Goal: Register for event/course

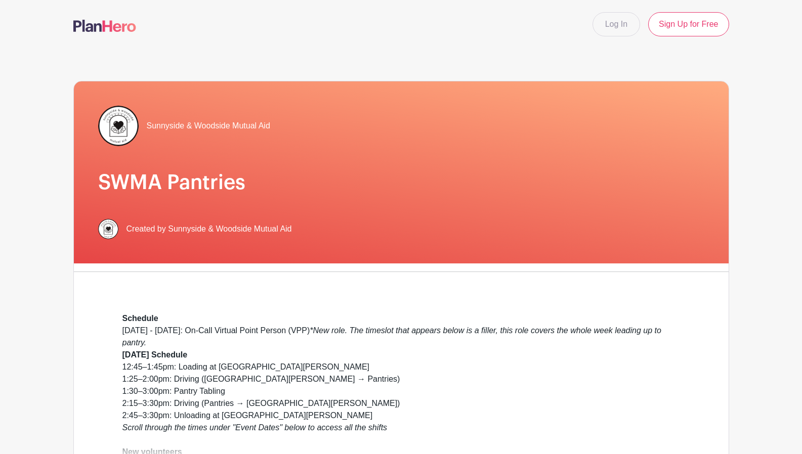
scroll to position [543, 0]
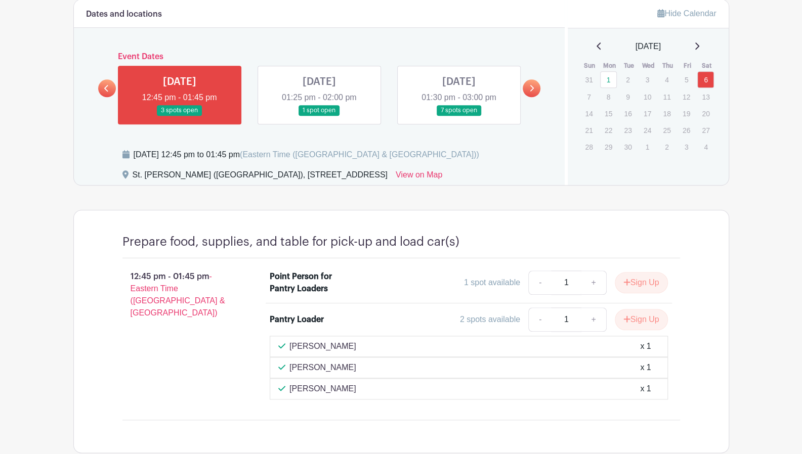
click at [319, 116] on link at bounding box center [319, 116] width 0 height 0
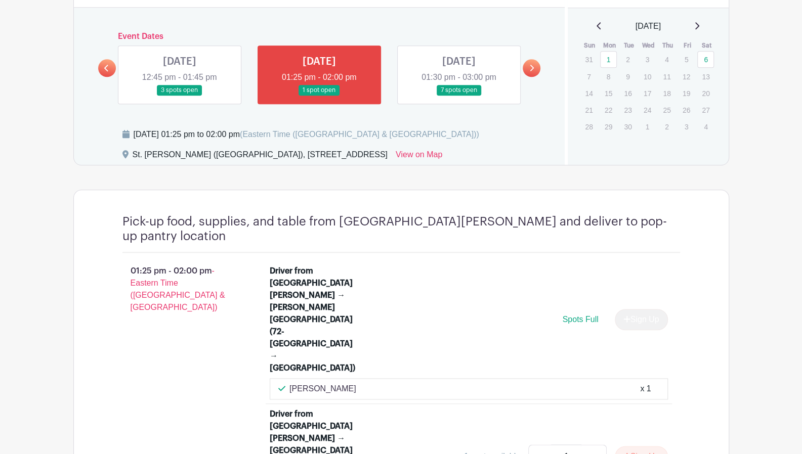
scroll to position [543, 0]
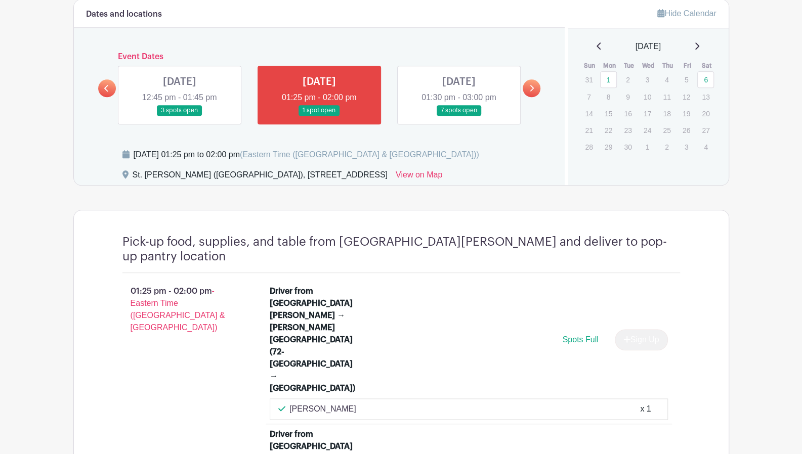
click at [459, 116] on link at bounding box center [459, 116] width 0 height 0
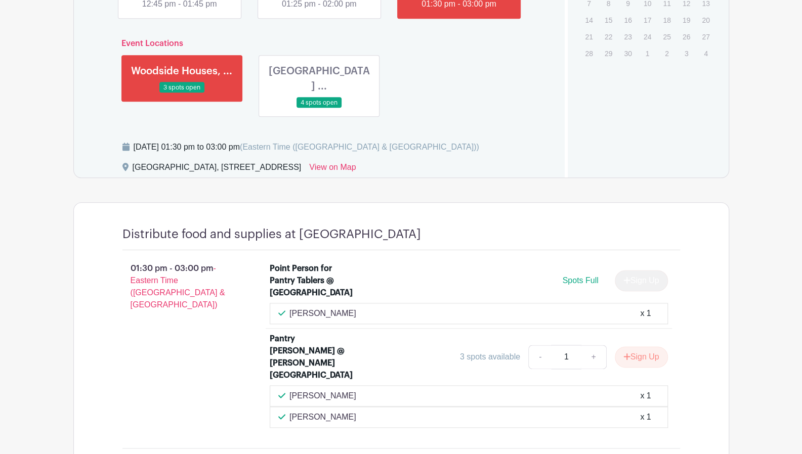
scroll to position [644, 0]
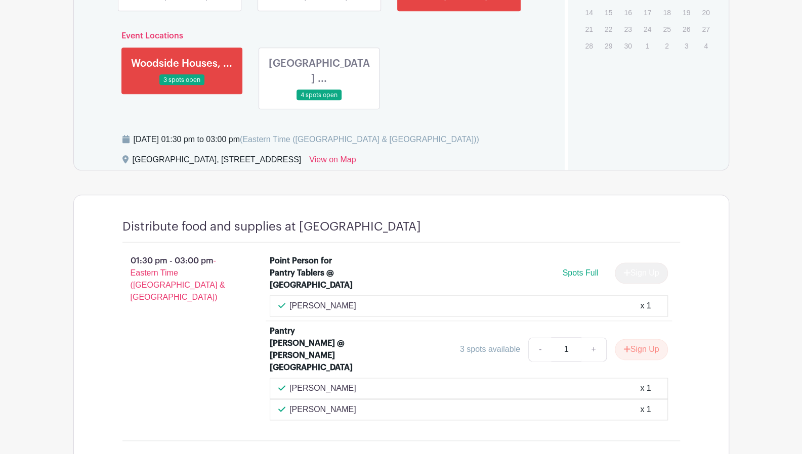
click at [319, 101] on link at bounding box center [319, 101] width 0 height 0
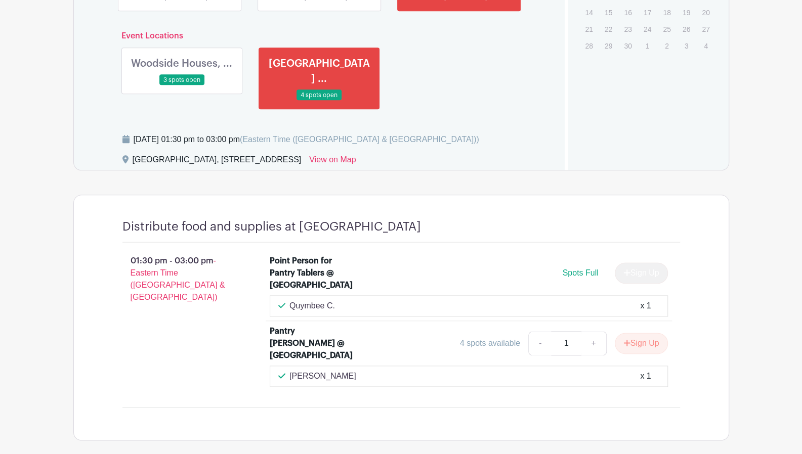
click at [182, 86] on link at bounding box center [182, 86] width 0 height 0
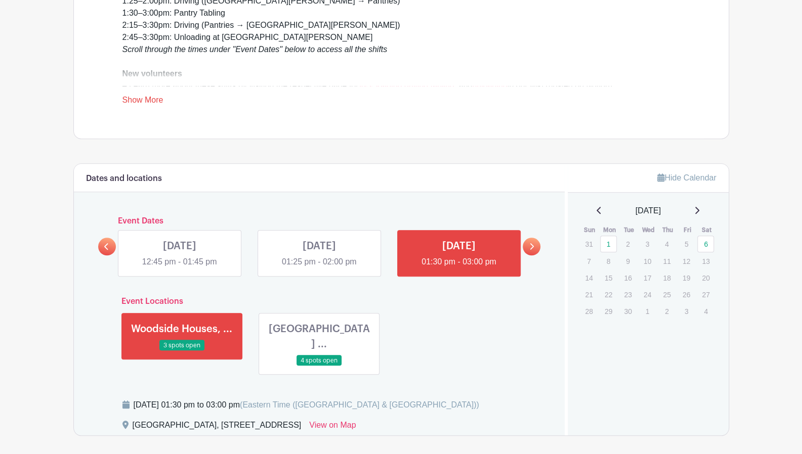
scroll to position [351, 0]
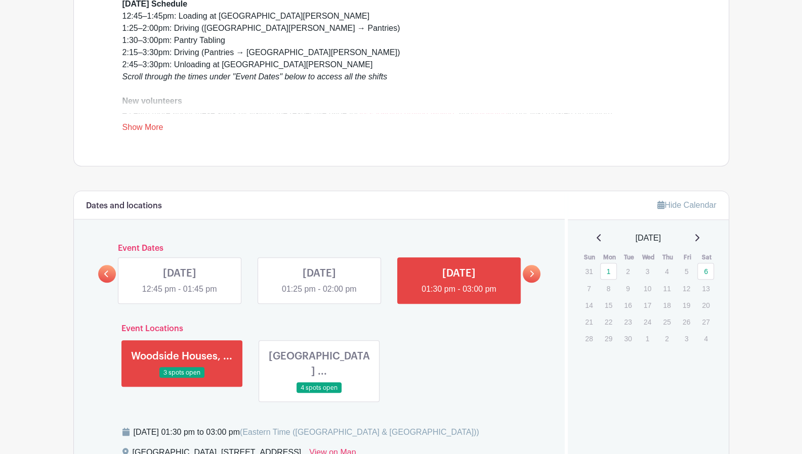
click at [180, 296] on link at bounding box center [180, 296] width 0 height 0
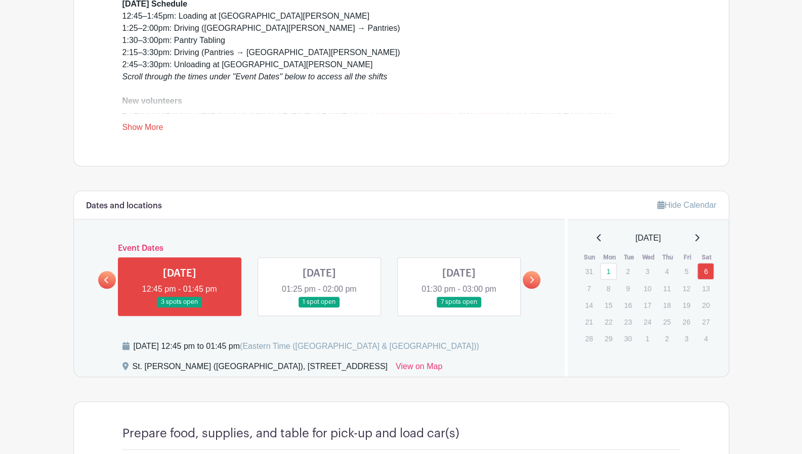
click at [319, 308] on link at bounding box center [319, 308] width 0 height 0
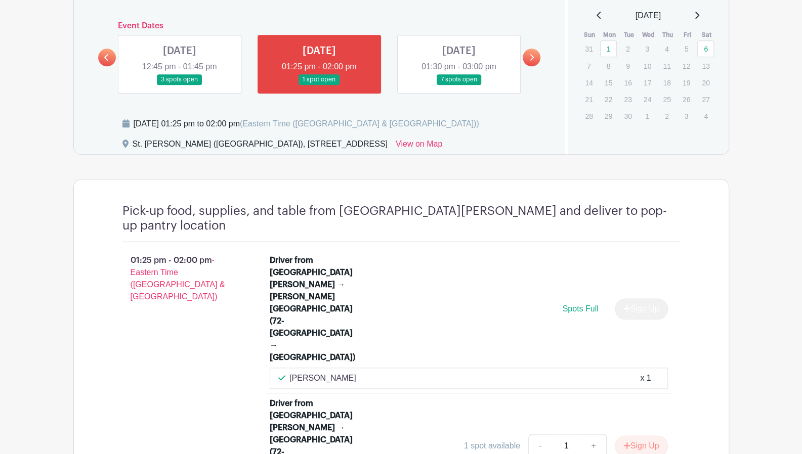
scroll to position [645, 0]
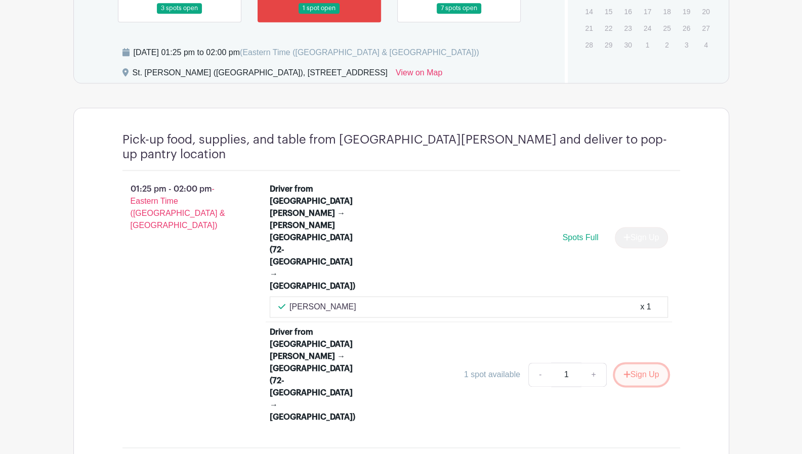
click at [645, 364] on button "Sign Up" at bounding box center [641, 374] width 53 height 21
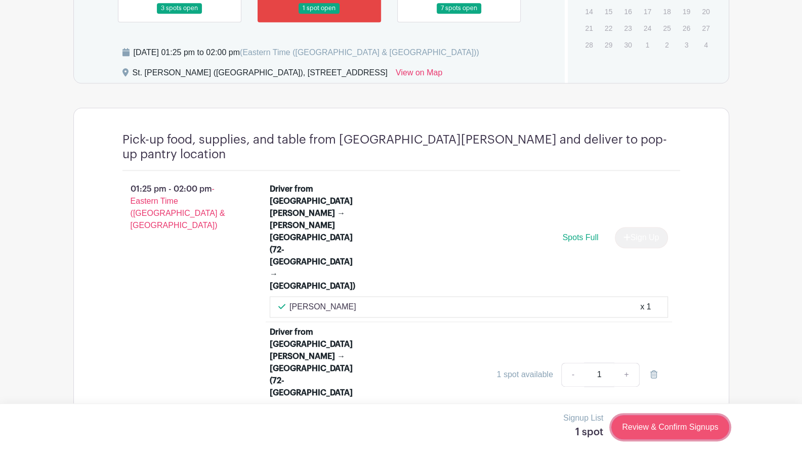
click at [657, 428] on link "Review & Confirm Signups" at bounding box center [669, 427] width 117 height 24
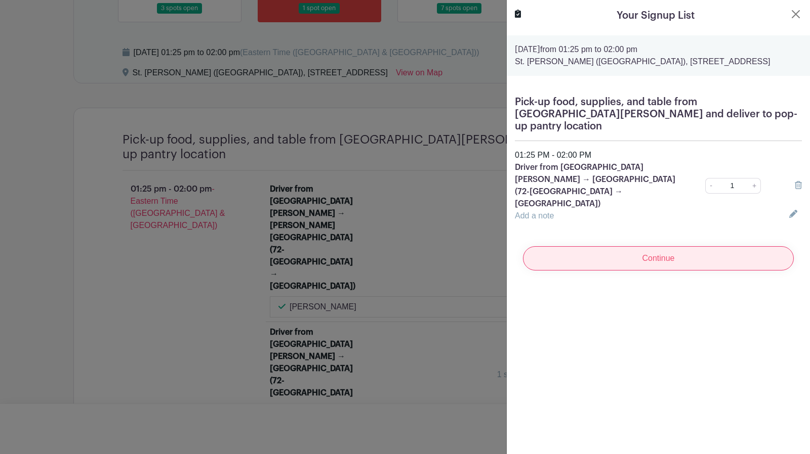
click at [635, 246] on input "Continue" at bounding box center [658, 258] width 271 height 24
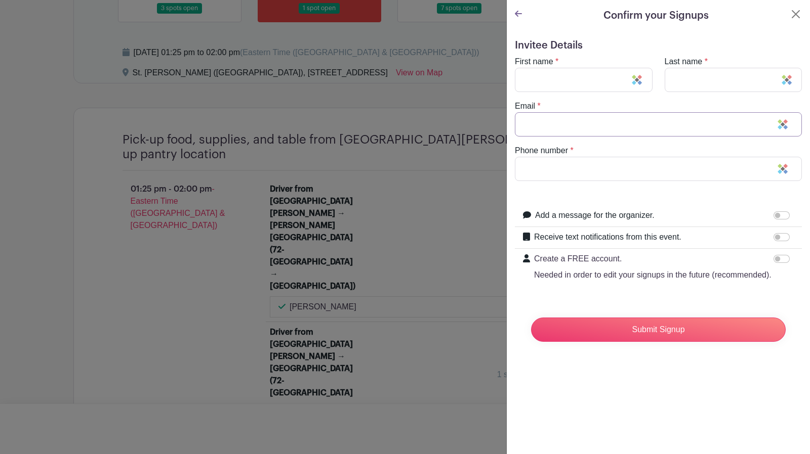
click at [595, 122] on input "Email" at bounding box center [658, 124] width 287 height 24
type input "Mark"
type input "[PERSON_NAME]"
type input "[EMAIL_ADDRESS][DOMAIN_NAME]"
type input "2068906454"
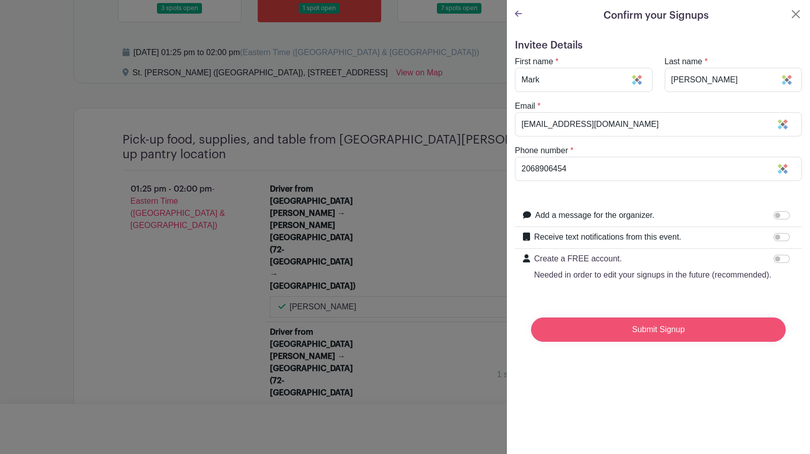
click at [636, 340] on input "Submit Signup" at bounding box center [658, 330] width 255 height 24
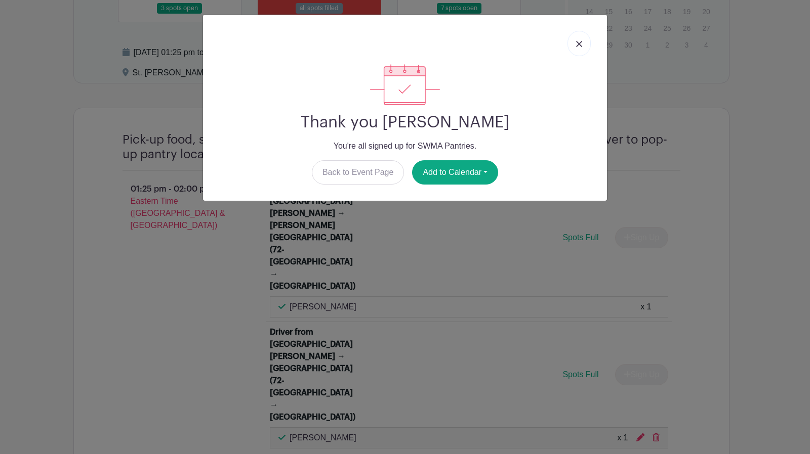
click at [579, 40] on link at bounding box center [578, 43] width 23 height 25
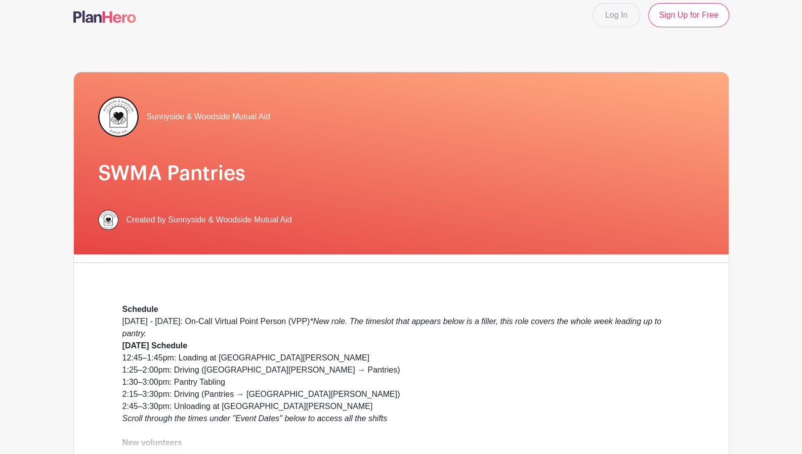
scroll to position [0, 0]
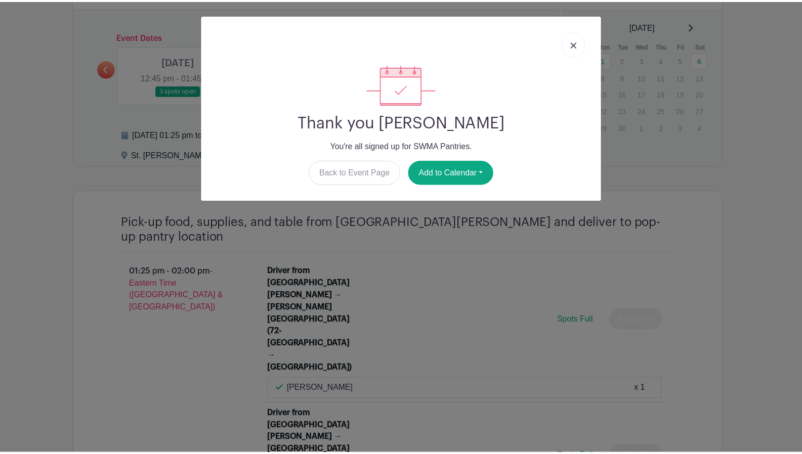
scroll to position [543, 0]
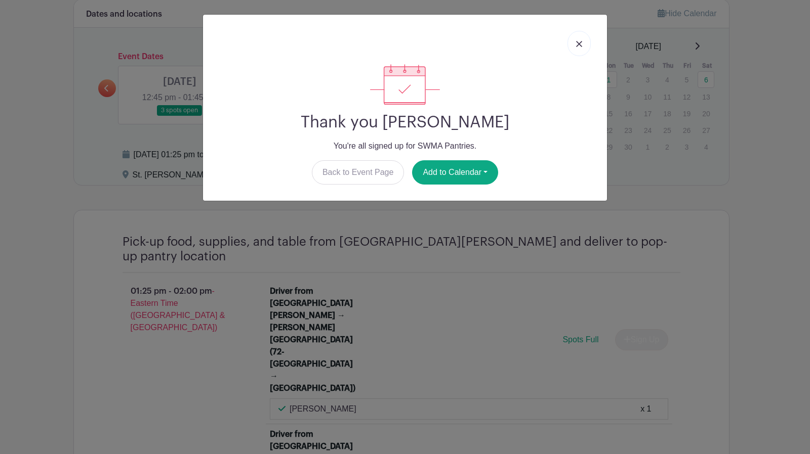
click at [584, 39] on link at bounding box center [578, 43] width 23 height 25
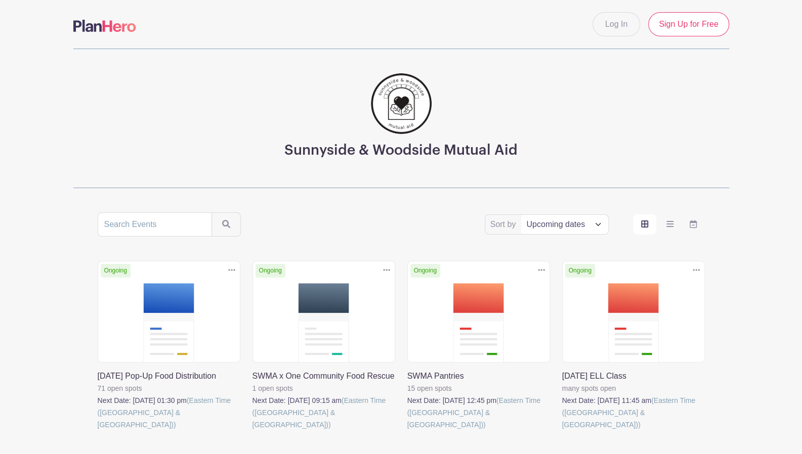
click at [562, 431] on link at bounding box center [562, 431] width 0 height 0
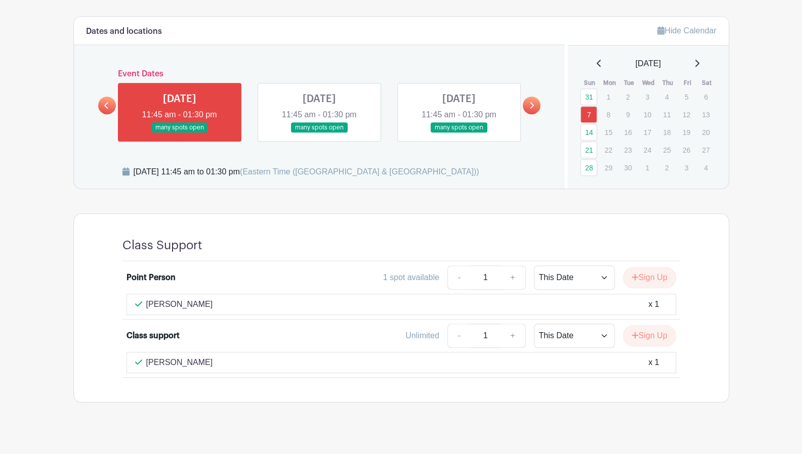
scroll to position [463, 0]
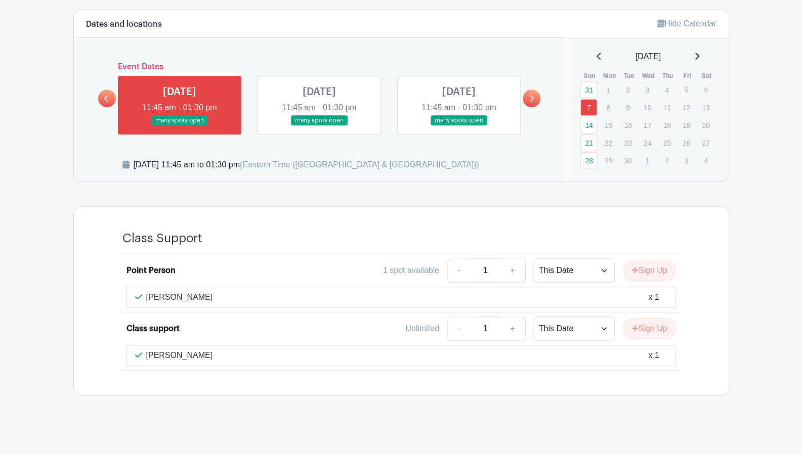
click at [498, 187] on turbo-frame "Dates and locations Event Dates SUN Jul 13, 2025 11:45 am - 01:30 pm many spots…" at bounding box center [401, 202] width 656 height 387
click at [368, 185] on turbo-frame "Dates and locations Event Dates SUN Jul 13, 2025 11:45 am - 01:30 pm many spots…" at bounding box center [401, 202] width 656 height 387
